Goal: Task Accomplishment & Management: Use online tool/utility

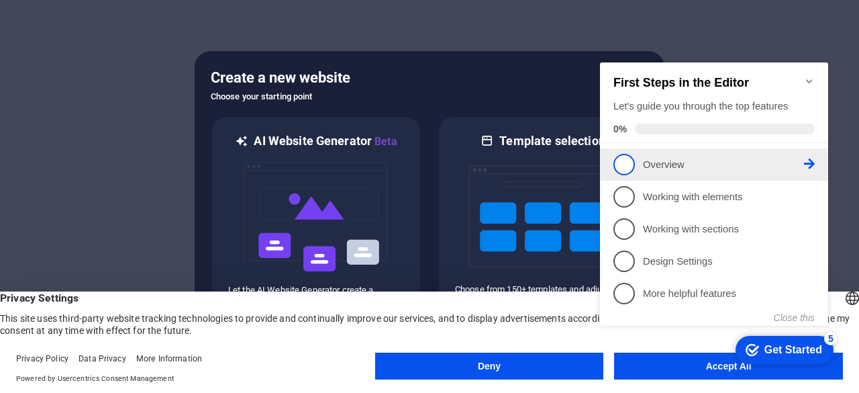
click at [621, 168] on span "1" at bounding box center [623, 164] width 21 height 21
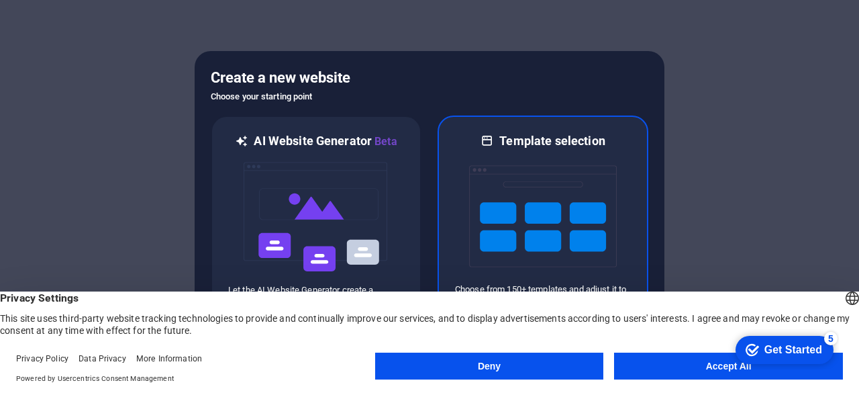
click at [544, 225] on img at bounding box center [543, 216] width 148 height 134
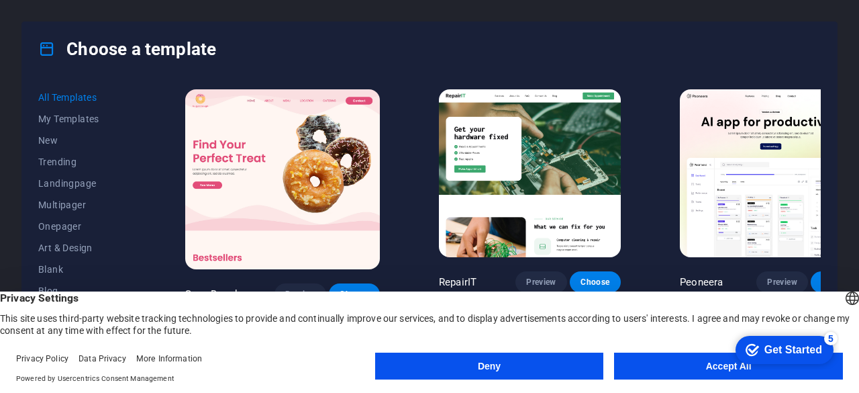
click at [657, 367] on button "Accept All" at bounding box center [728, 365] width 229 height 27
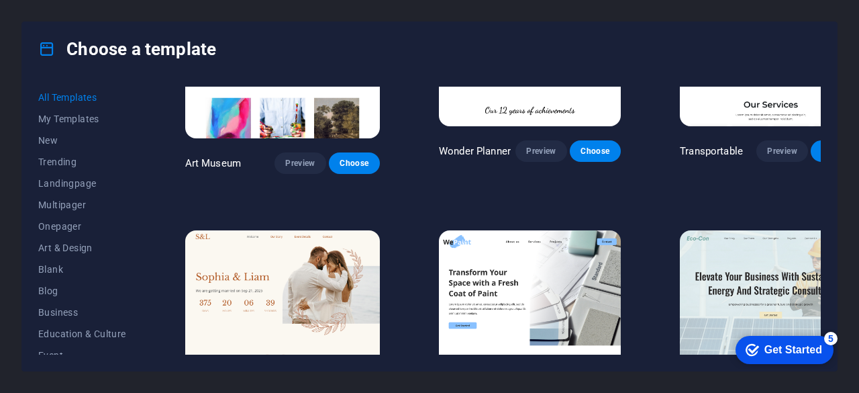
scroll to position [403, 0]
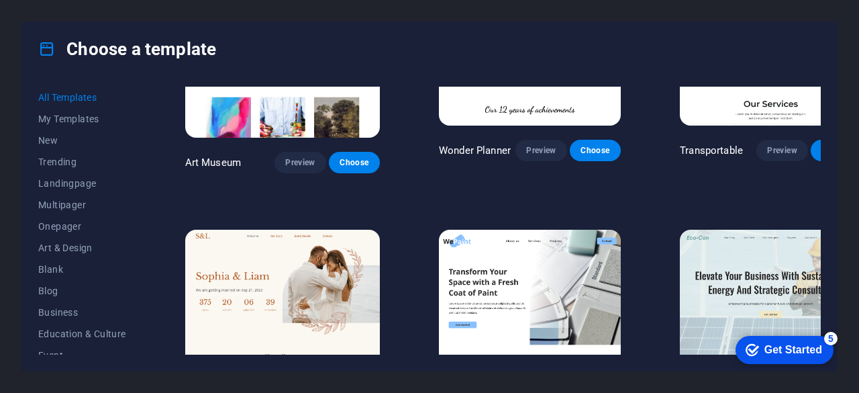
click at [506, 252] on img at bounding box center [530, 313] width 182 height 168
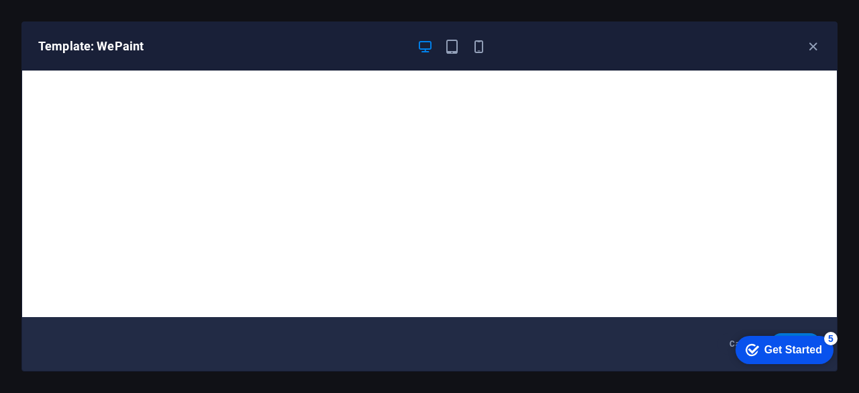
click at [793, 346] on div "Get Started" at bounding box center [793, 350] width 58 height 12
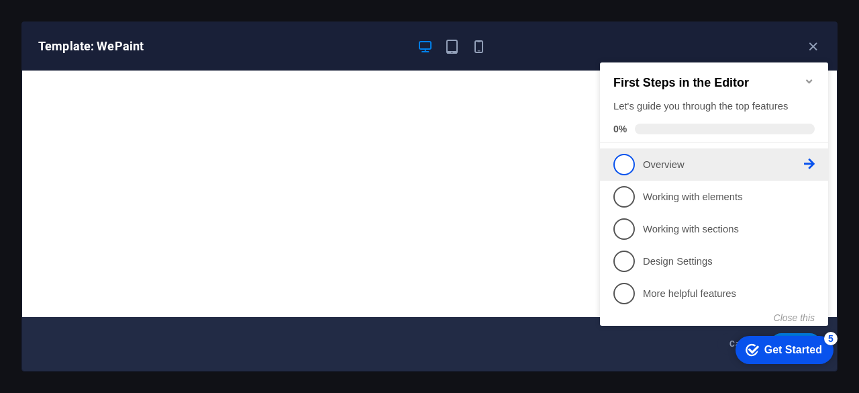
click at [629, 163] on span "1" at bounding box center [623, 164] width 21 height 21
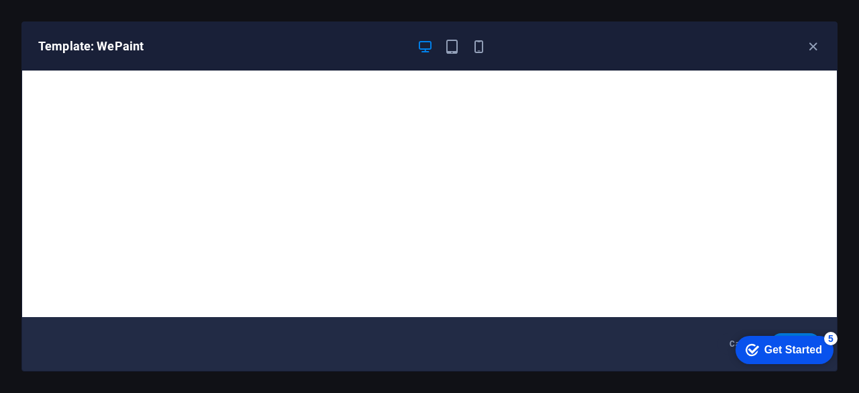
click at [786, 354] on div "Get Started" at bounding box center [793, 350] width 58 height 12
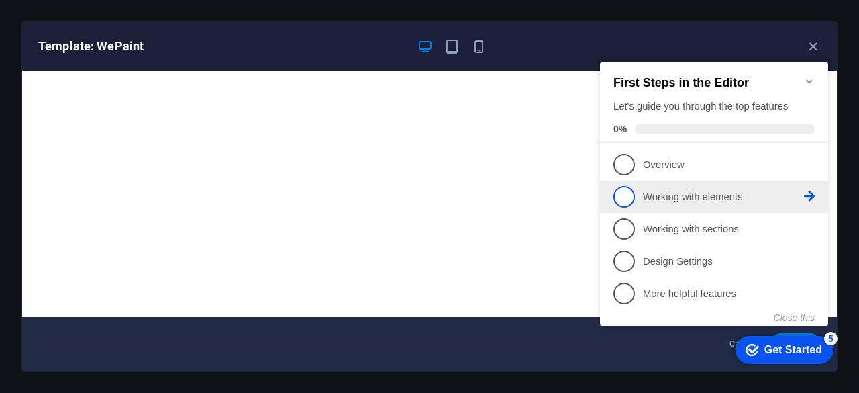
click at [625, 191] on span "2" at bounding box center [623, 196] width 21 height 21
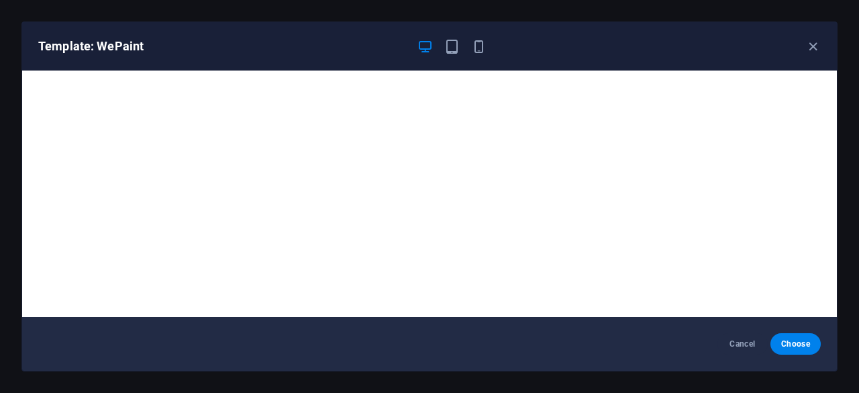
scroll to position [0, 0]
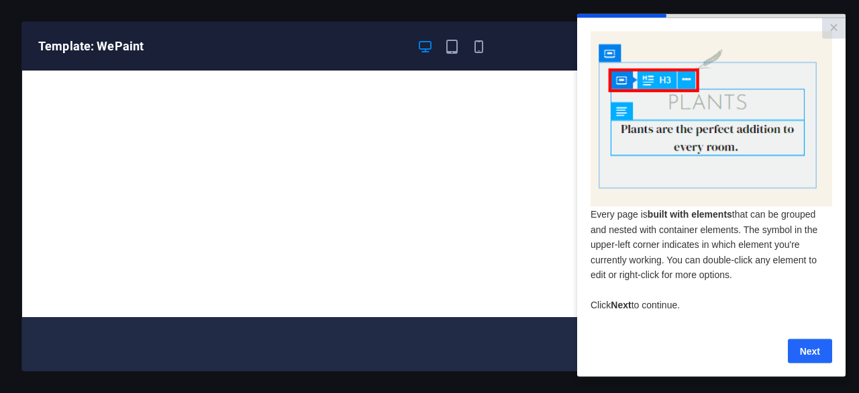
click at [812, 355] on link "Next" at bounding box center [810, 350] width 44 height 24
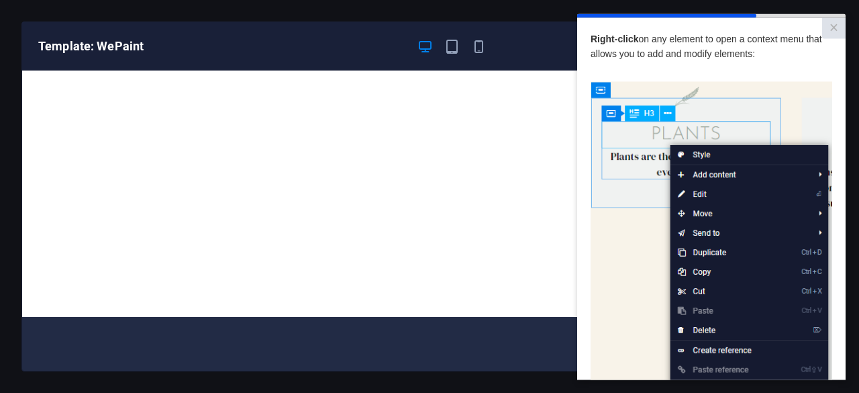
drag, startPoint x: 850, startPoint y: 193, endPoint x: 853, endPoint y: 288, distance: 95.3
click at [855, 288] on div "Template: WePaint Cancel Choose" at bounding box center [429, 196] width 859 height 393
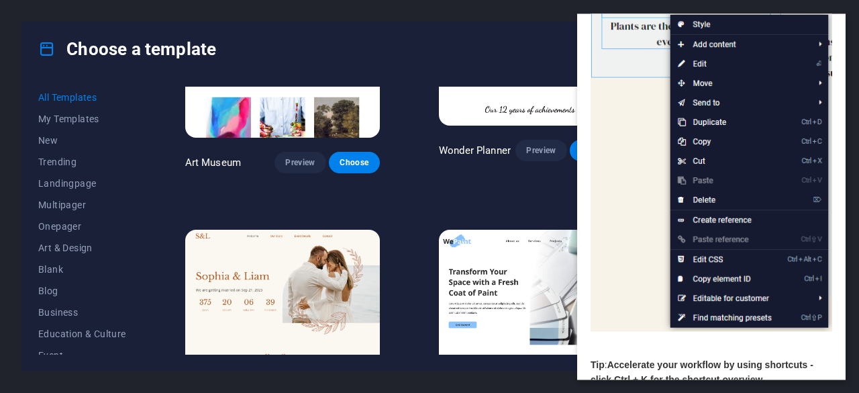
scroll to position [216, 0]
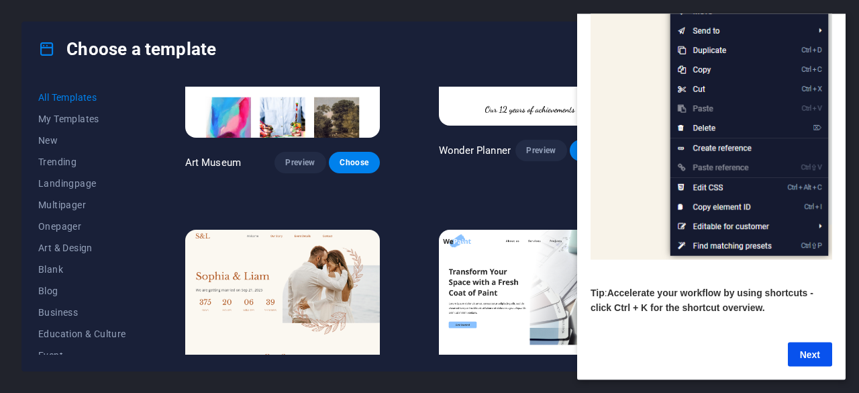
drag, startPoint x: 839, startPoint y: 218, endPoint x: 1417, endPoint y: 401, distance: 606.1
click at [812, 342] on link "Next" at bounding box center [810, 354] width 44 height 24
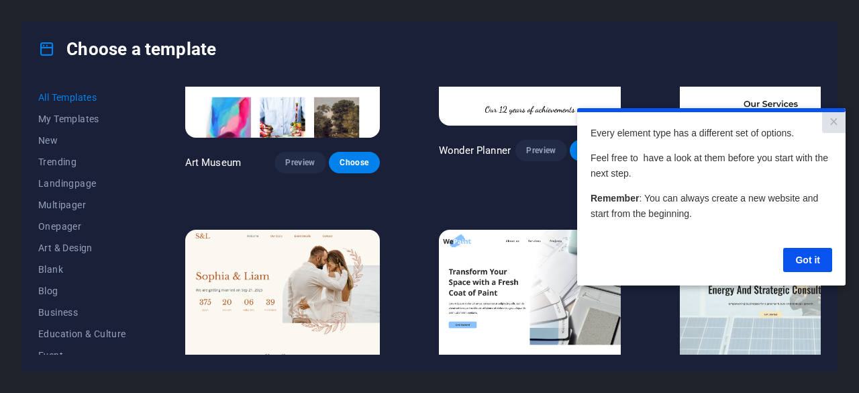
scroll to position [0, 0]
click at [809, 262] on link "Got it" at bounding box center [807, 259] width 49 height 24
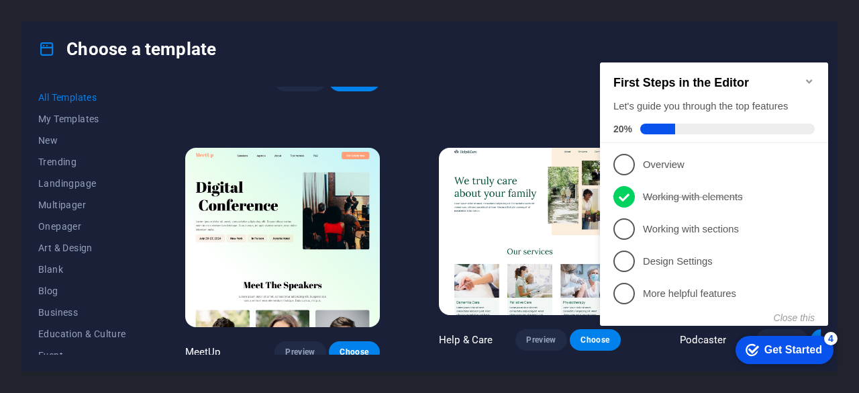
scroll to position [805, 0]
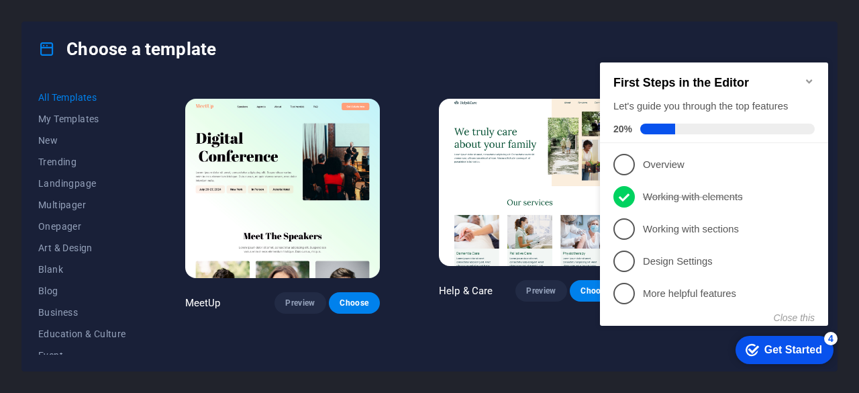
click at [770, 356] on div "checkmark Get Started 4" at bounding box center [784, 350] width 98 height 28
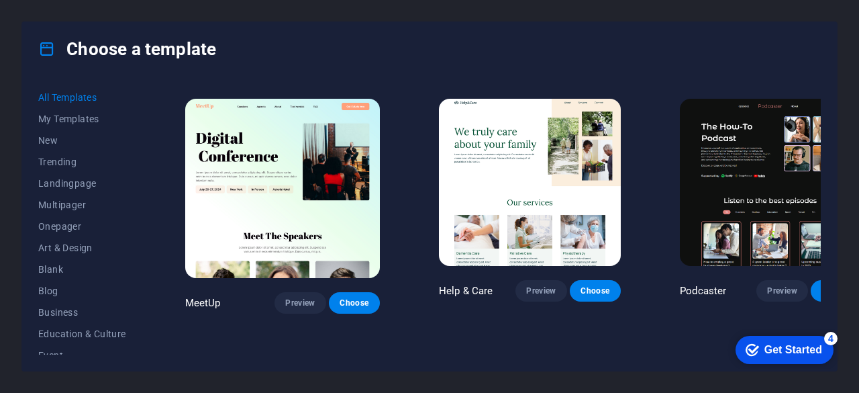
click at [786, 354] on div "Get Started" at bounding box center [793, 350] width 58 height 12
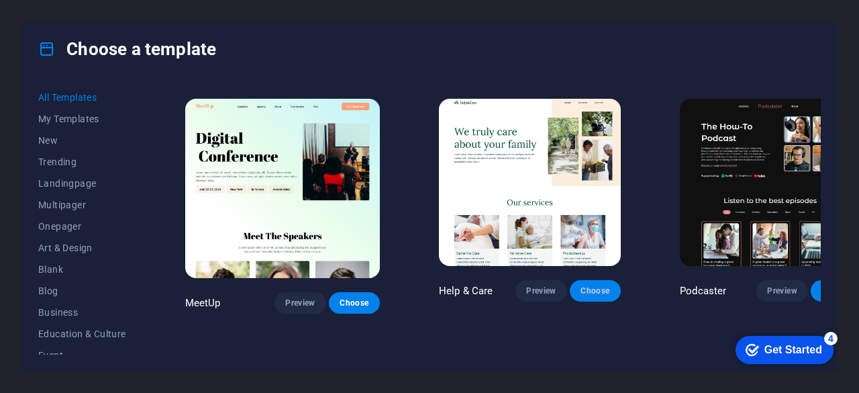
click at [580, 285] on span "Choose" at bounding box center [595, 290] width 30 height 11
